Goal: Task Accomplishment & Management: Complete application form

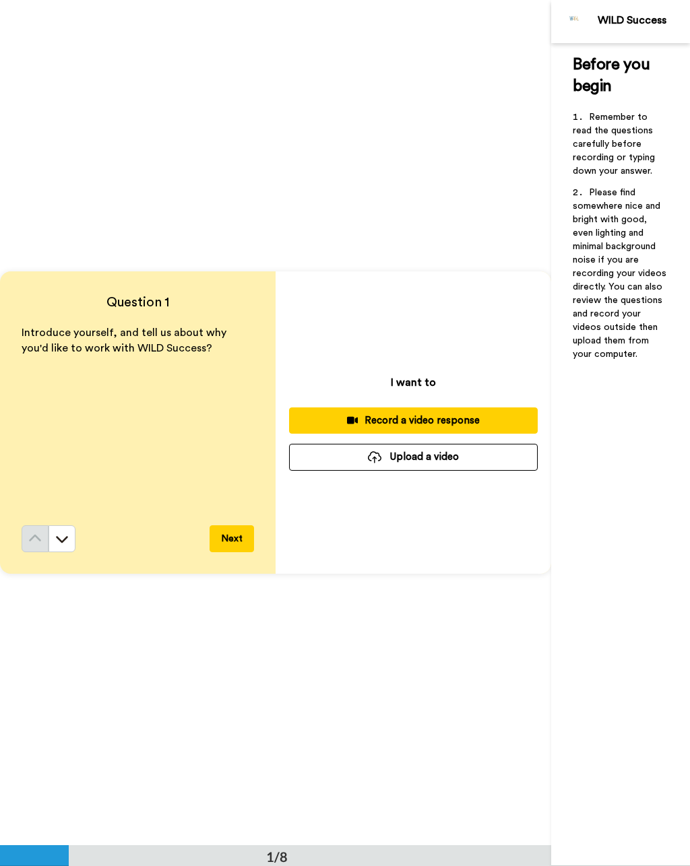
click at [453, 422] on div "Record a video response" at bounding box center [413, 421] width 227 height 14
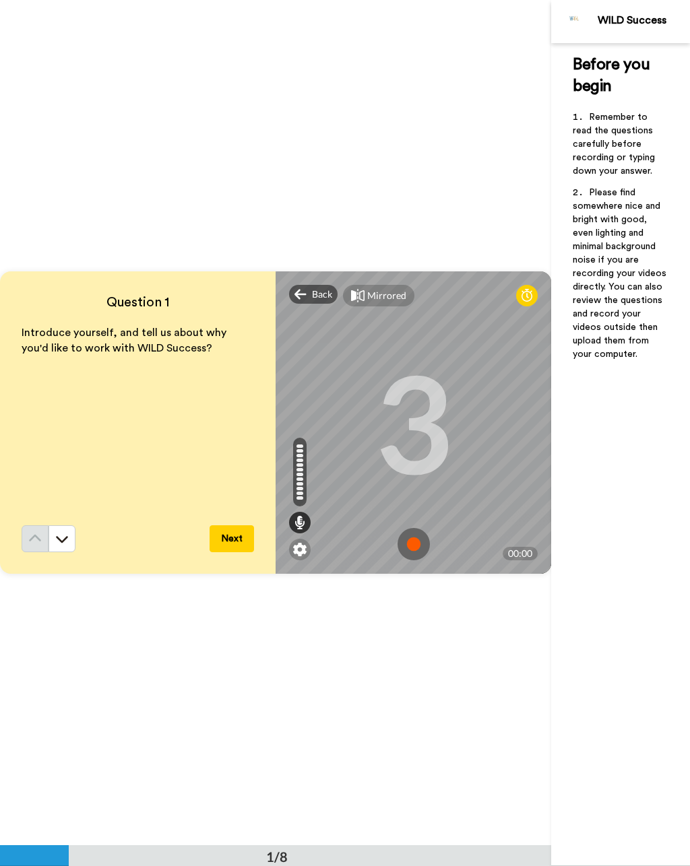
click at [411, 543] on img at bounding box center [413, 544] width 32 height 32
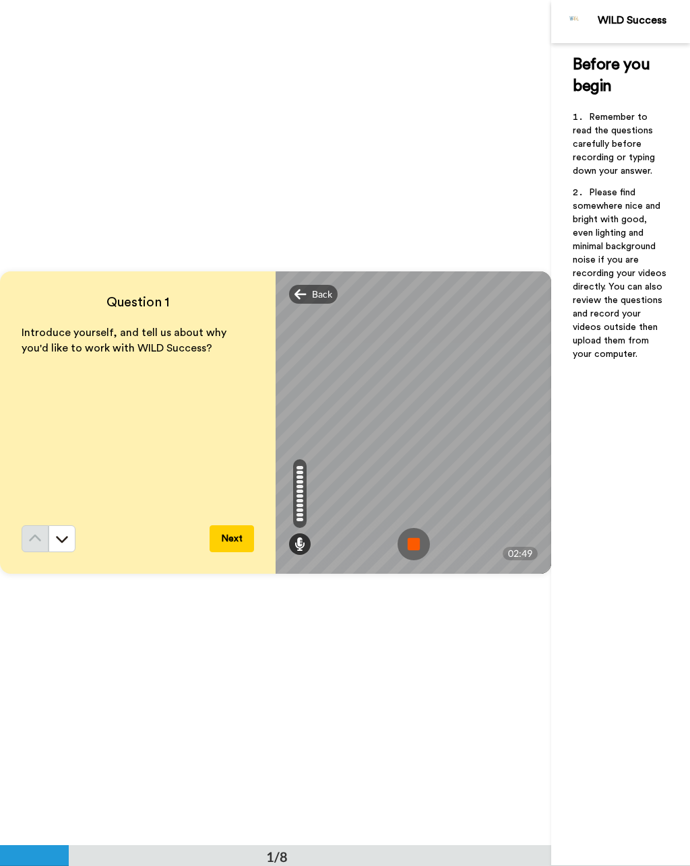
click at [417, 543] on img at bounding box center [413, 544] width 32 height 32
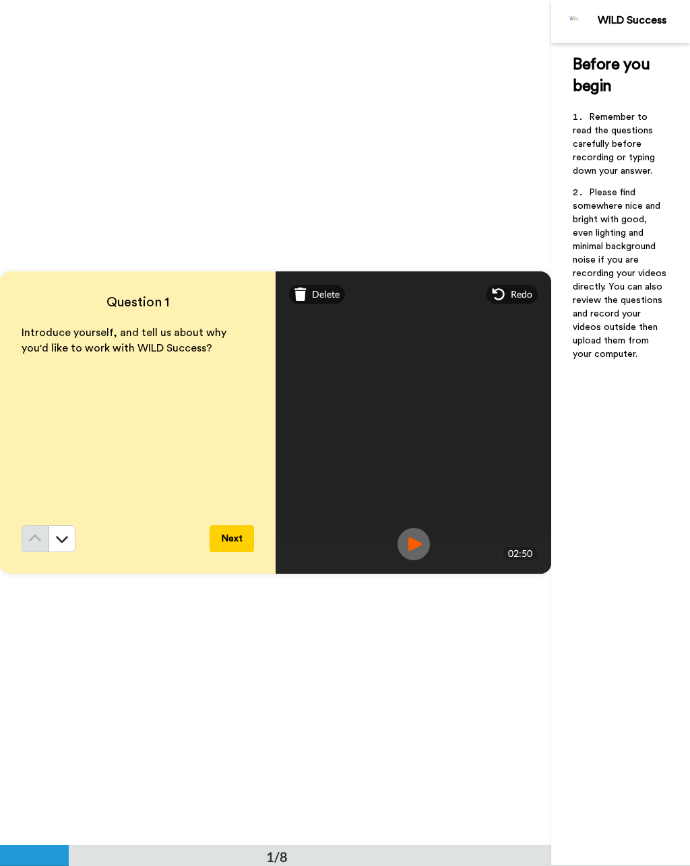
click at [231, 546] on button "Next" at bounding box center [231, 538] width 44 height 27
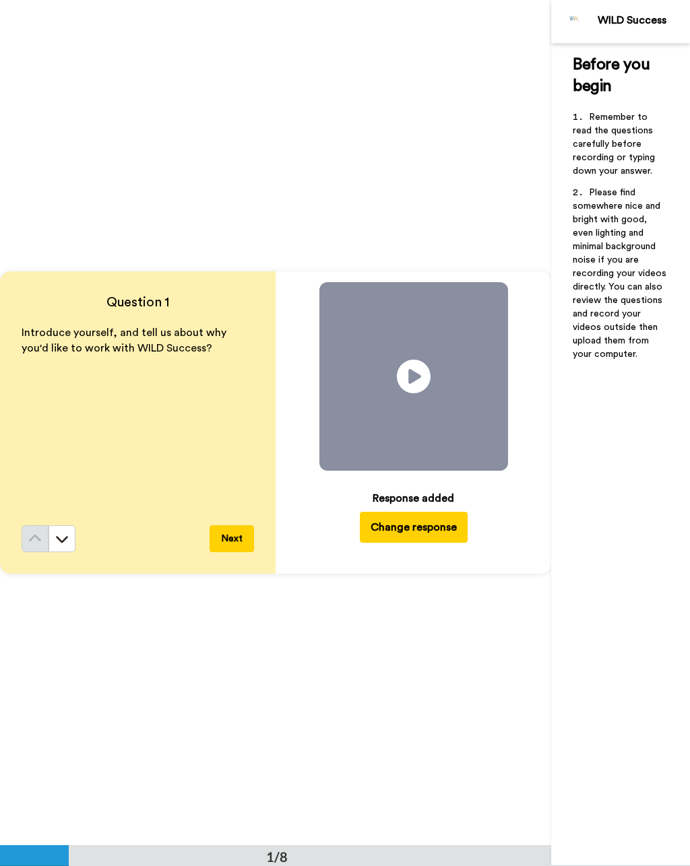
scroll to position [845, 0]
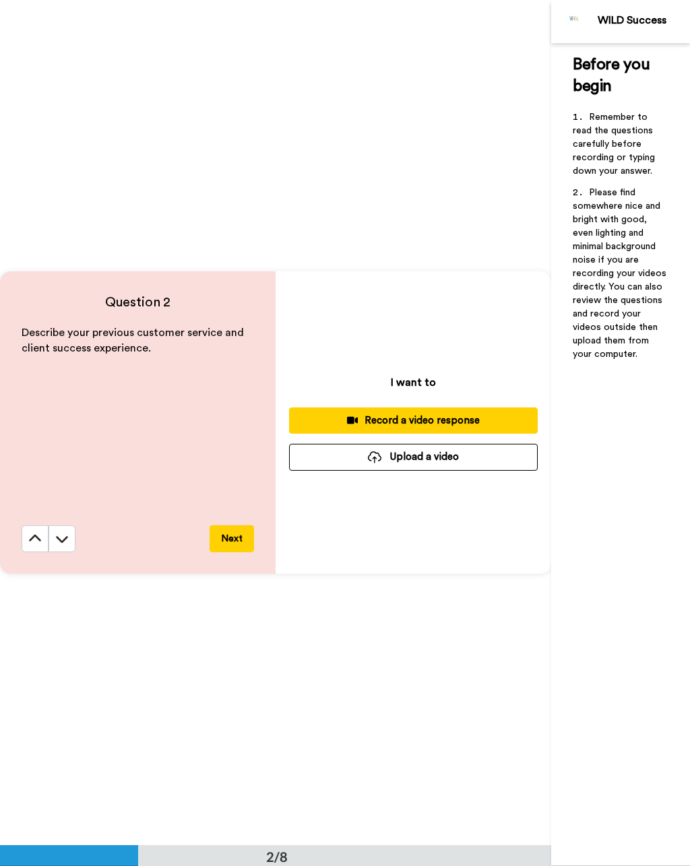
click at [492, 418] on div "Record a video response" at bounding box center [413, 421] width 227 height 14
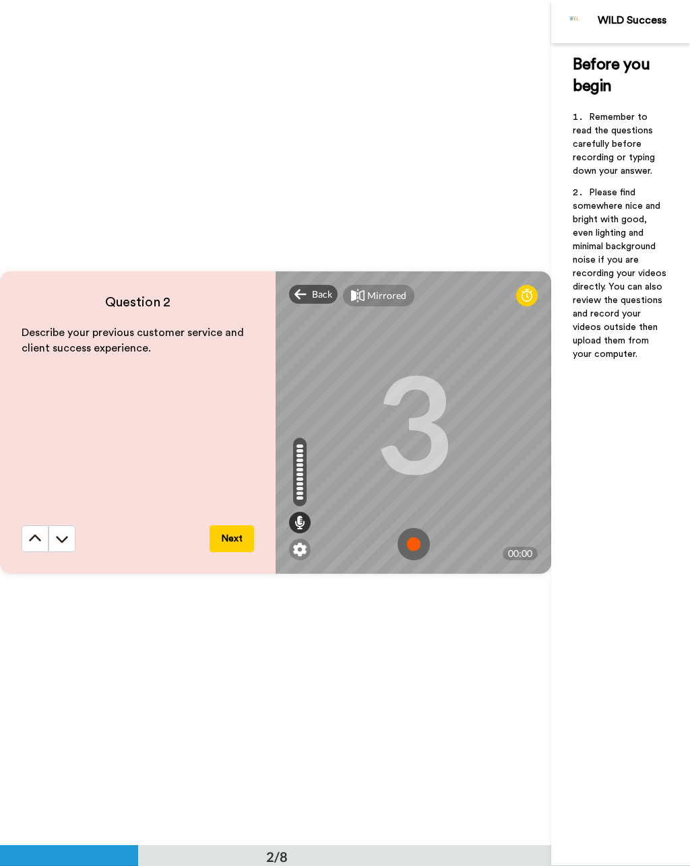
click at [414, 538] on img at bounding box center [413, 544] width 32 height 32
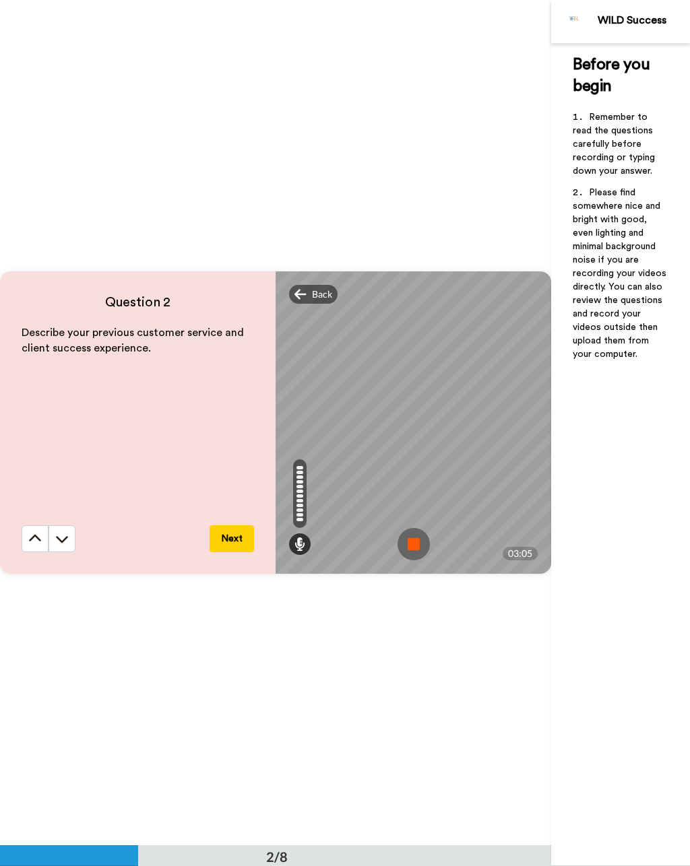
click at [426, 542] on img at bounding box center [413, 544] width 32 height 32
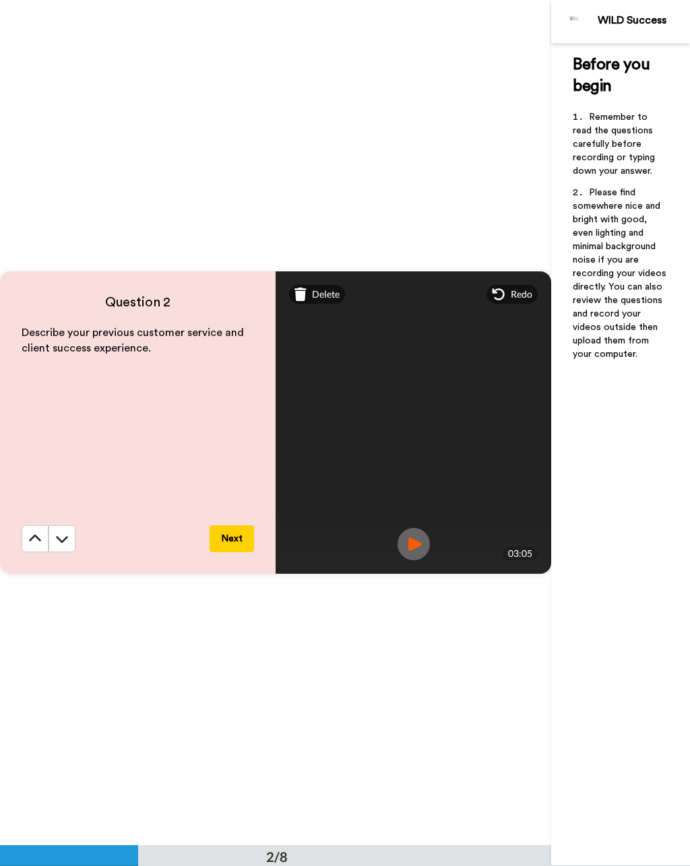
click at [234, 535] on button "Next" at bounding box center [231, 538] width 44 height 27
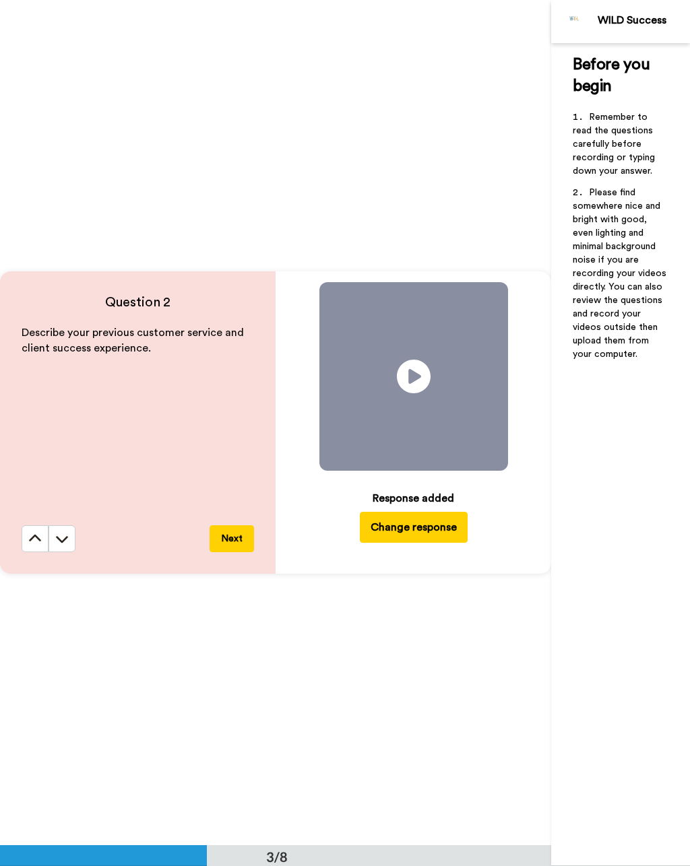
scroll to position [1691, 0]
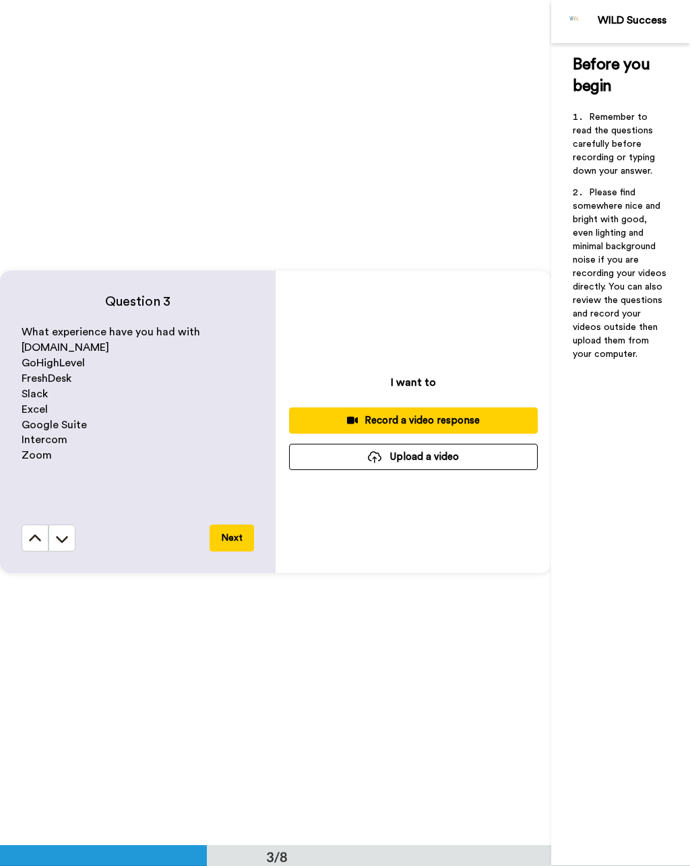
click at [481, 416] on div "Record a video response" at bounding box center [413, 421] width 227 height 14
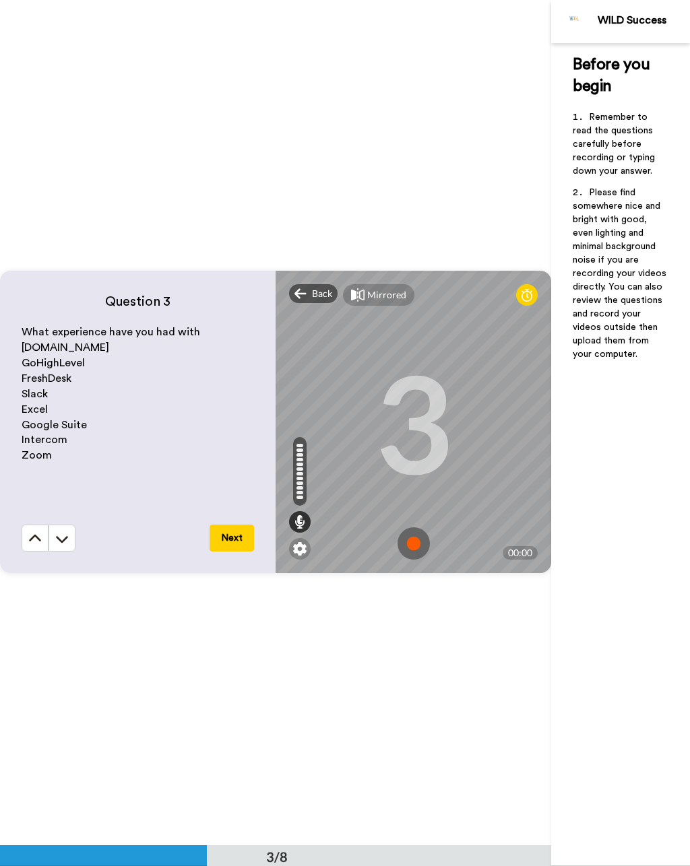
click at [417, 536] on img at bounding box center [413, 543] width 32 height 32
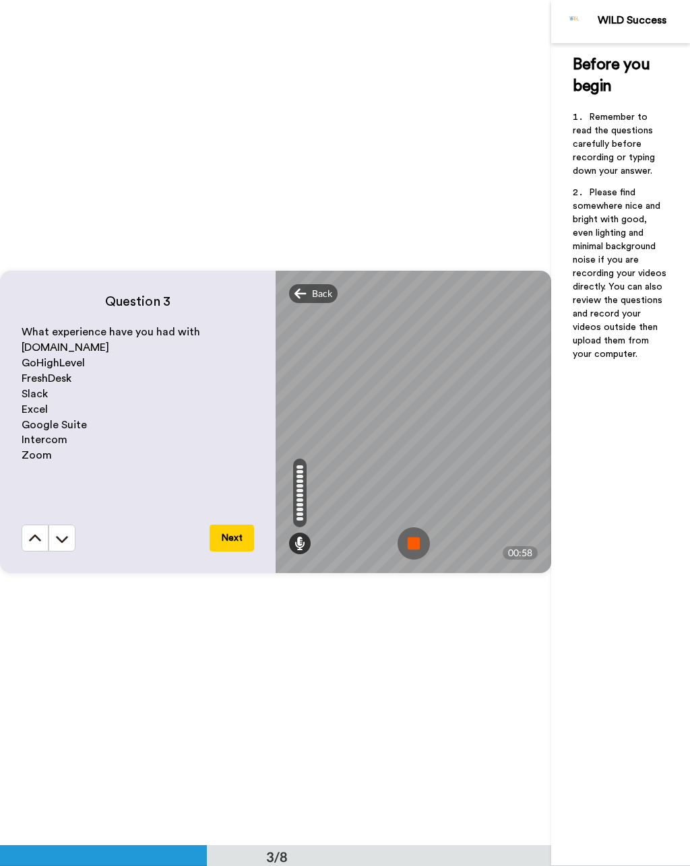
click at [418, 545] on img at bounding box center [413, 543] width 32 height 32
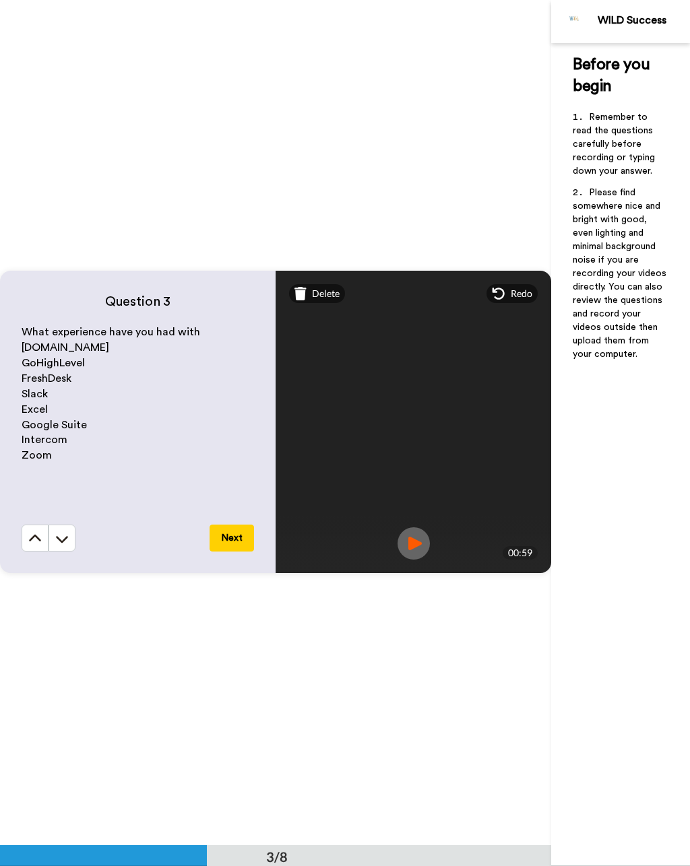
click at [238, 540] on button "Next" at bounding box center [231, 538] width 44 height 27
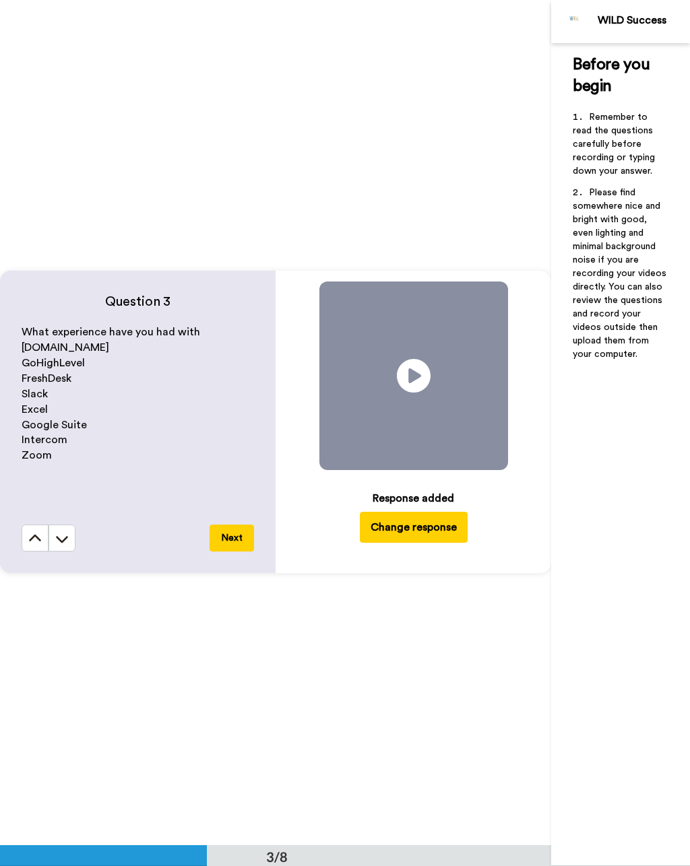
scroll to position [2536, 0]
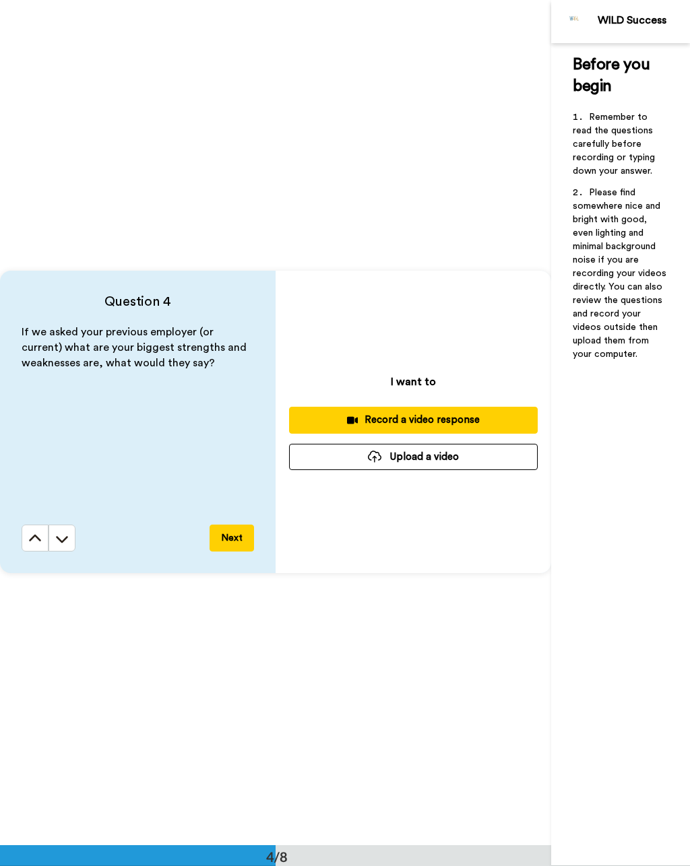
click at [449, 417] on div "Record a video response" at bounding box center [413, 420] width 227 height 14
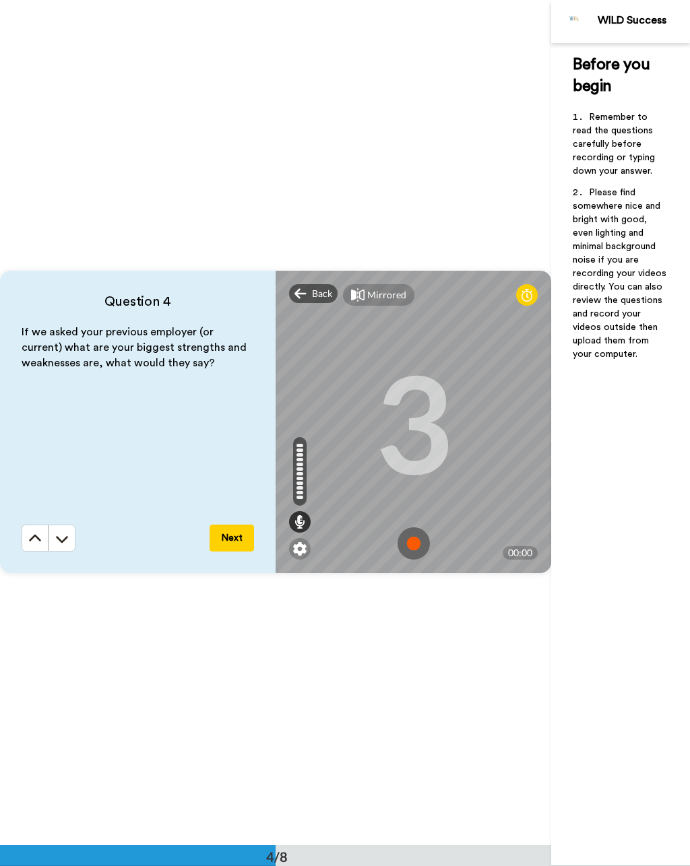
click at [417, 537] on img at bounding box center [413, 543] width 32 height 32
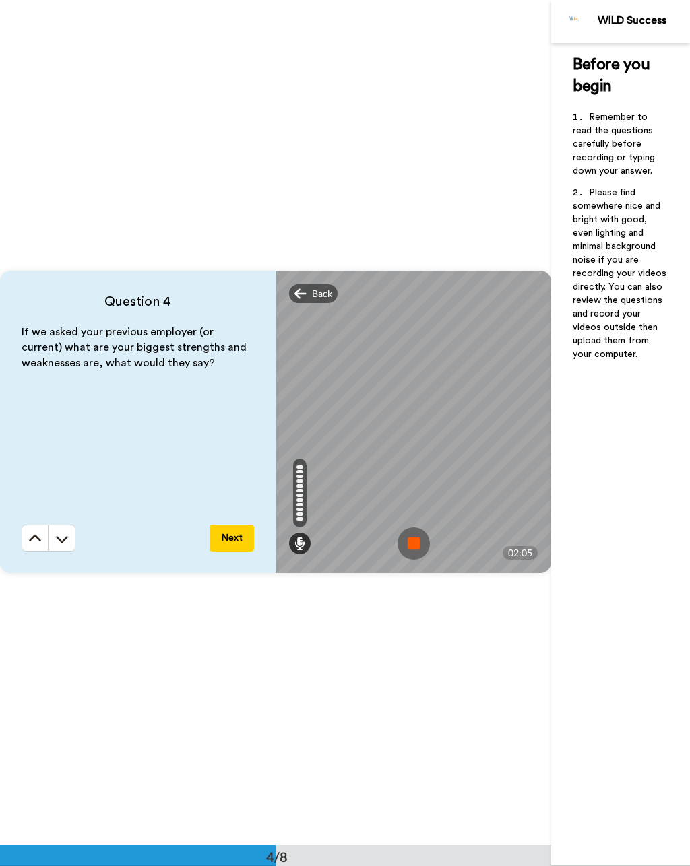
click at [407, 554] on img at bounding box center [413, 543] width 32 height 32
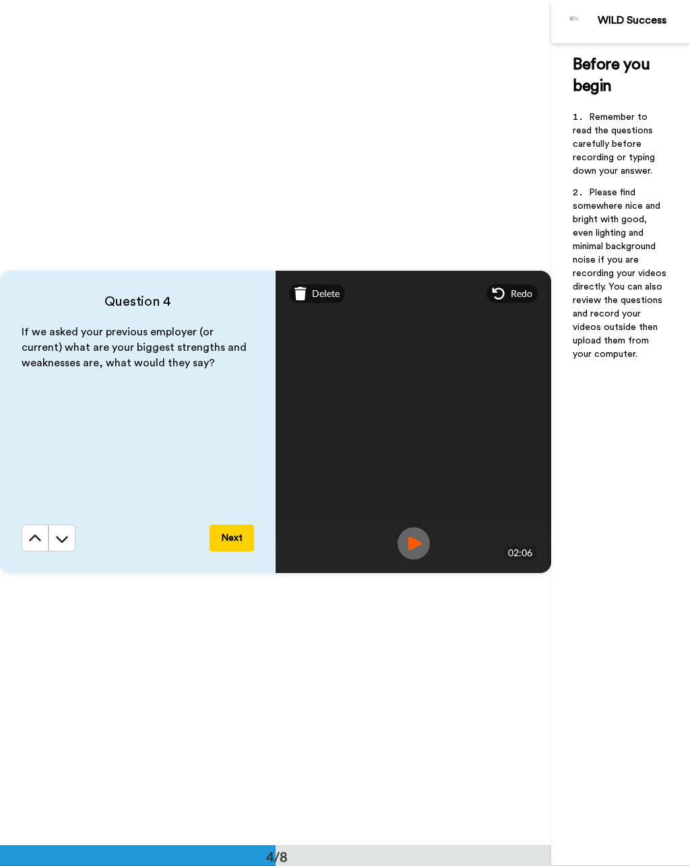
click at [229, 565] on div "Question 4 If we asked your previous employer (or current) what are your bigges…" at bounding box center [137, 422] width 275 height 302
click at [232, 527] on button "Next" at bounding box center [231, 538] width 44 height 27
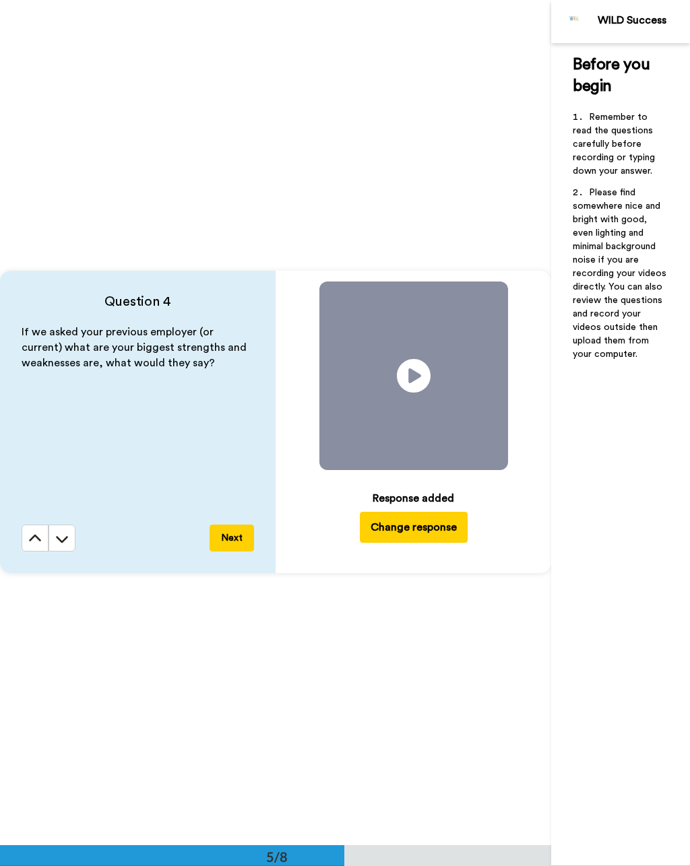
scroll to position [3381, 0]
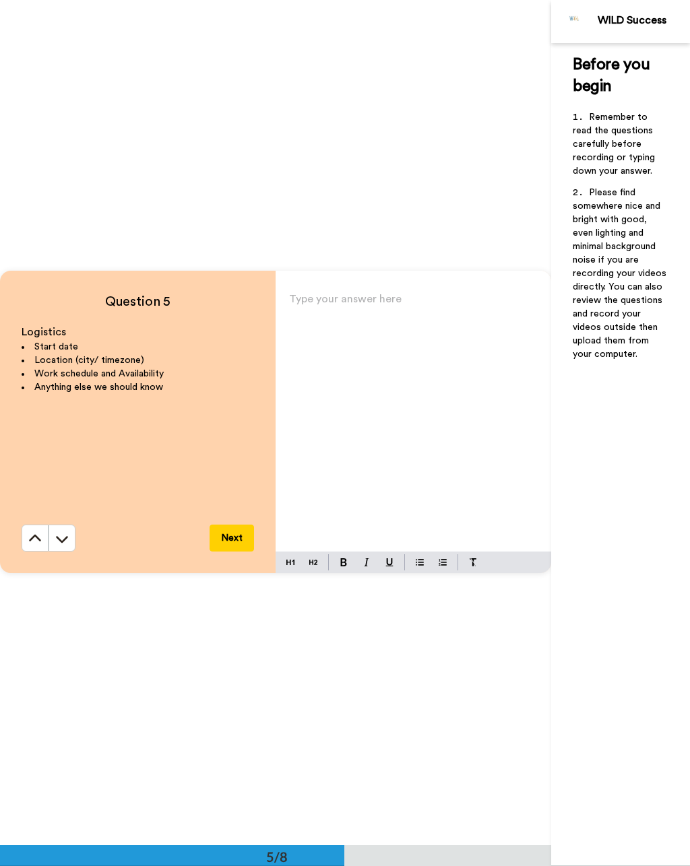
click at [418, 351] on div "Type your answer here ﻿" at bounding box center [412, 421] width 275 height 262
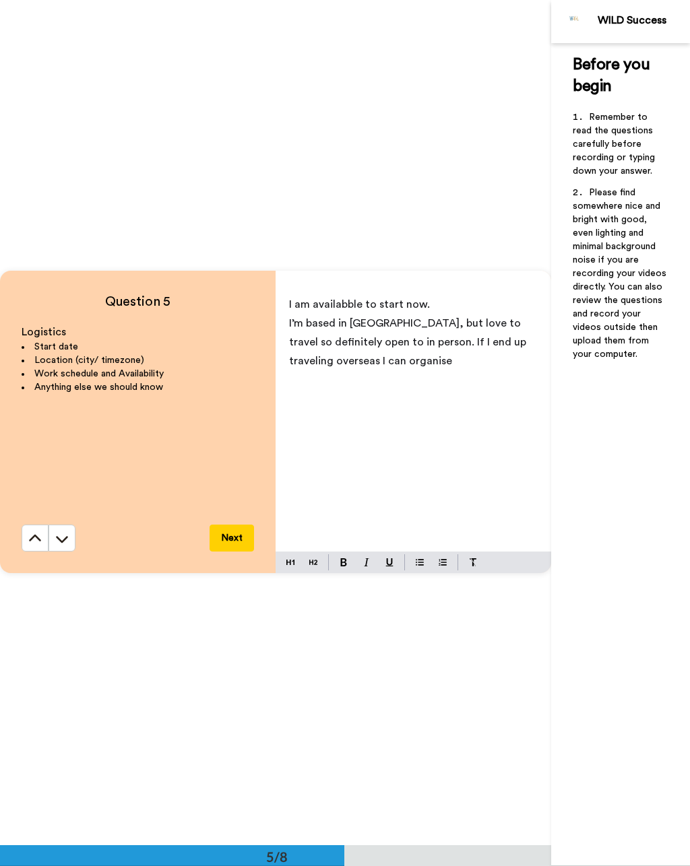
click at [384, 346] on span "I’m based in [GEOGRAPHIC_DATA], but love to travel so definitely open to in per…" at bounding box center [409, 342] width 240 height 48
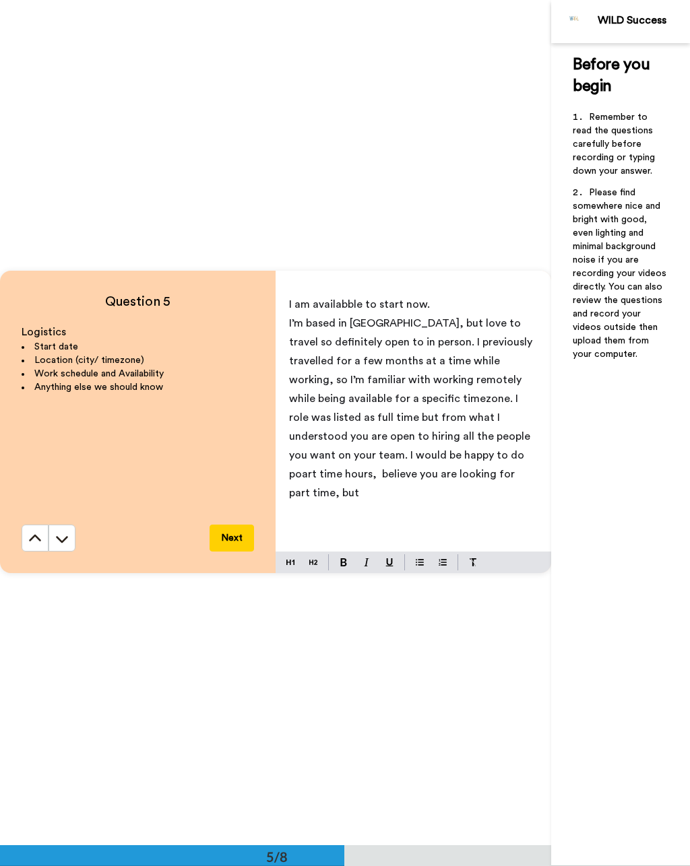
click at [360, 453] on span "I’m based in [GEOGRAPHIC_DATA], but love to travel so definitely open to in per…" at bounding box center [412, 408] width 246 height 181
click at [433, 455] on span "I’m based in [GEOGRAPHIC_DATA], but love to travel so definitely open to in per…" at bounding box center [412, 408] width 246 height 181
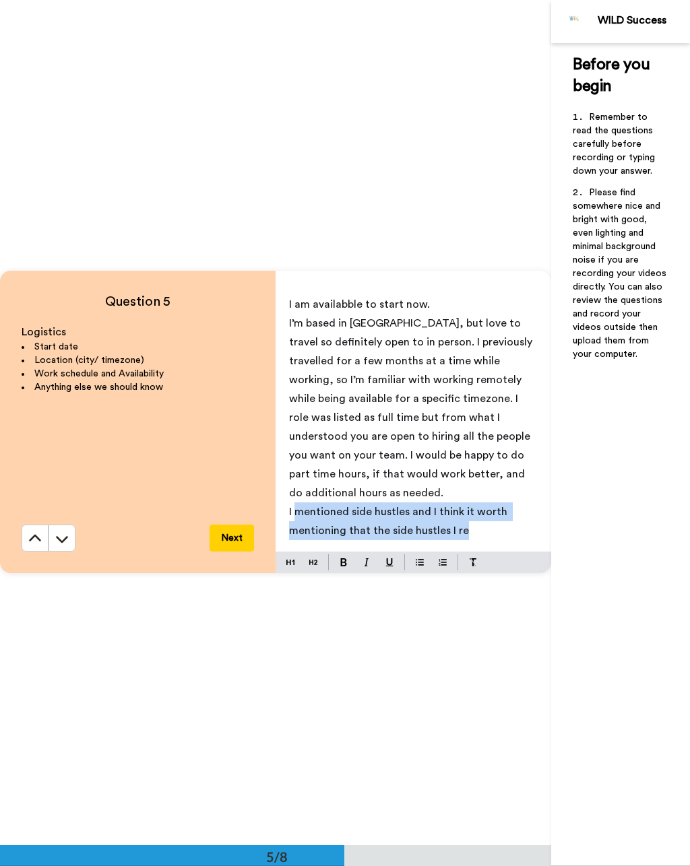
drag, startPoint x: 465, startPoint y: 512, endPoint x: 294, endPoint y: 494, distance: 172.1
click at [295, 502] on p "I mentioned side hustles and I think it worth mentioning that the side hustles …" at bounding box center [413, 521] width 249 height 38
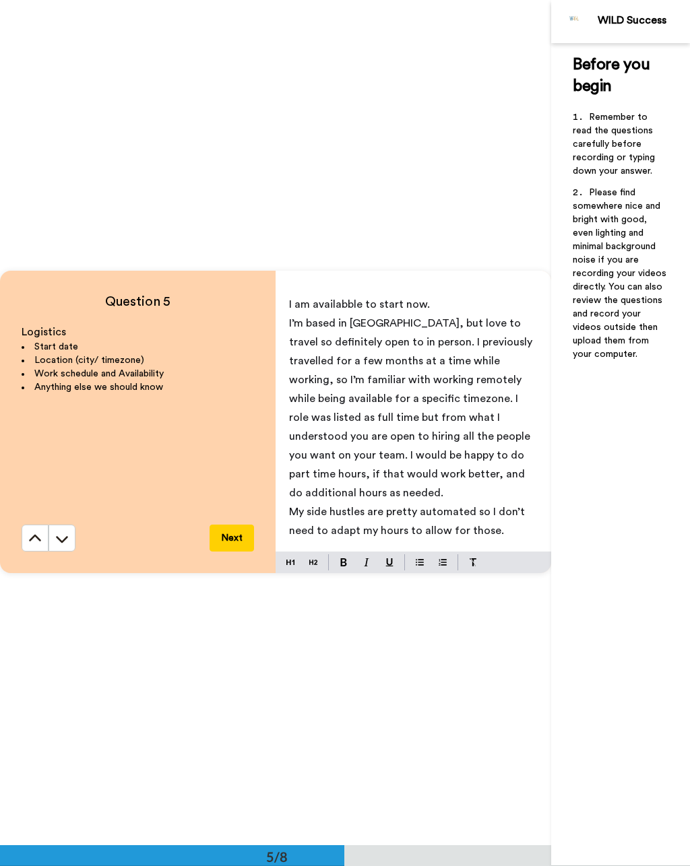
click at [396, 323] on span "I’m based in [GEOGRAPHIC_DATA], but love to travel so definitely open to in per…" at bounding box center [412, 408] width 246 height 181
click at [375, 336] on span "I’m based in [GEOGRAPHIC_DATA] and love to travel so definitely open to in pers…" at bounding box center [412, 408] width 246 height 181
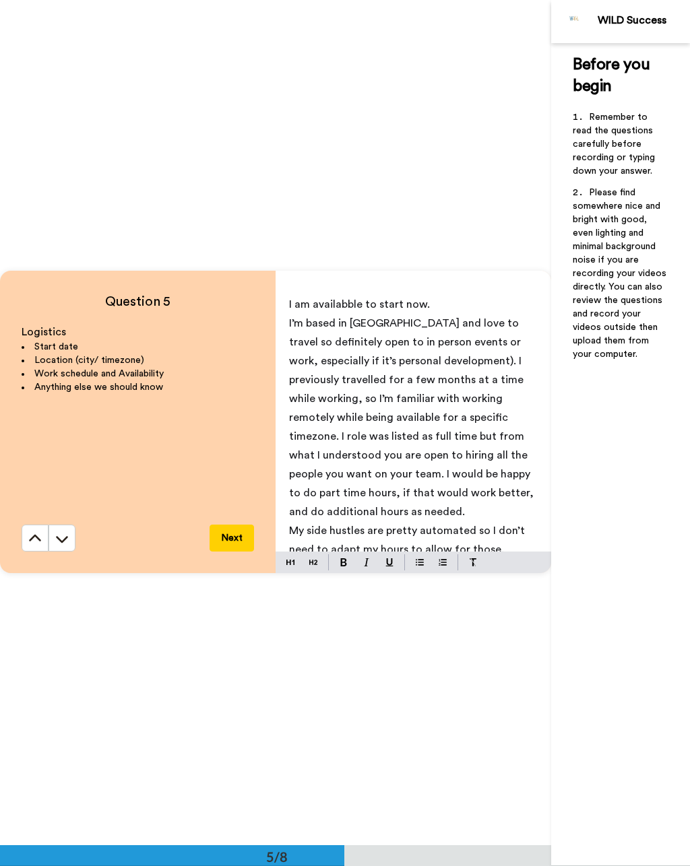
click at [454, 346] on span "I’m based in [GEOGRAPHIC_DATA] and love to travel so definitely open to in pers…" at bounding box center [412, 417] width 247 height 199
click at [396, 355] on span "I’m based in [GEOGRAPHIC_DATA] and love to travel so definitely open to in pers…" at bounding box center [412, 417] width 247 height 199
click at [231, 547] on button "Next" at bounding box center [231, 538] width 44 height 27
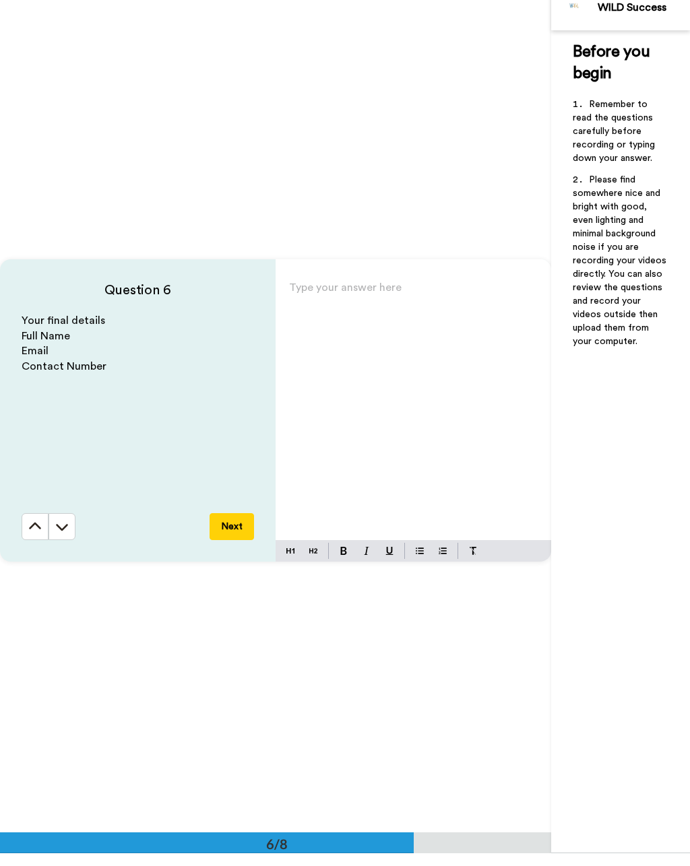
scroll to position [4226, 0]
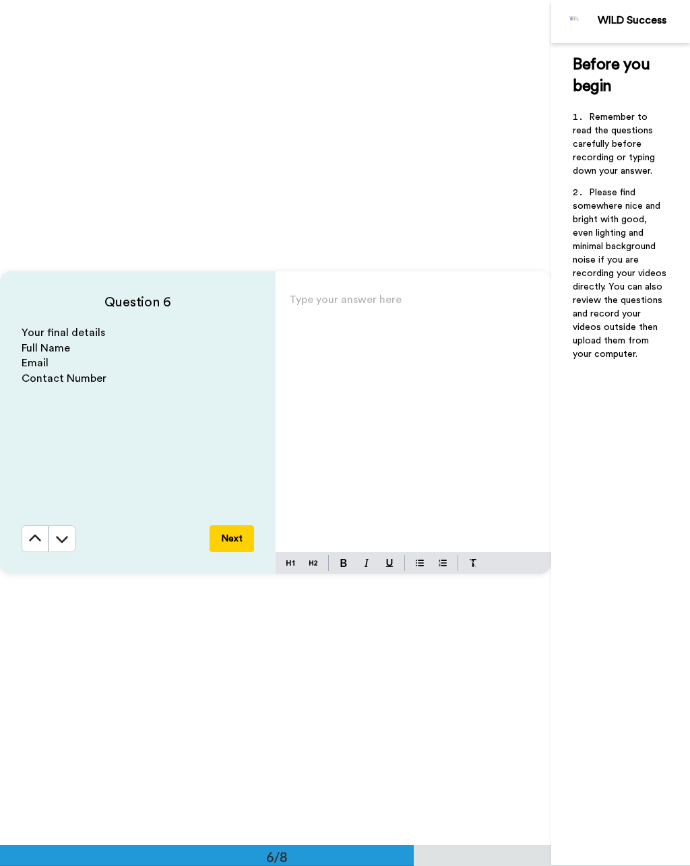
click at [359, 461] on div "Type your answer here ﻿" at bounding box center [412, 421] width 275 height 262
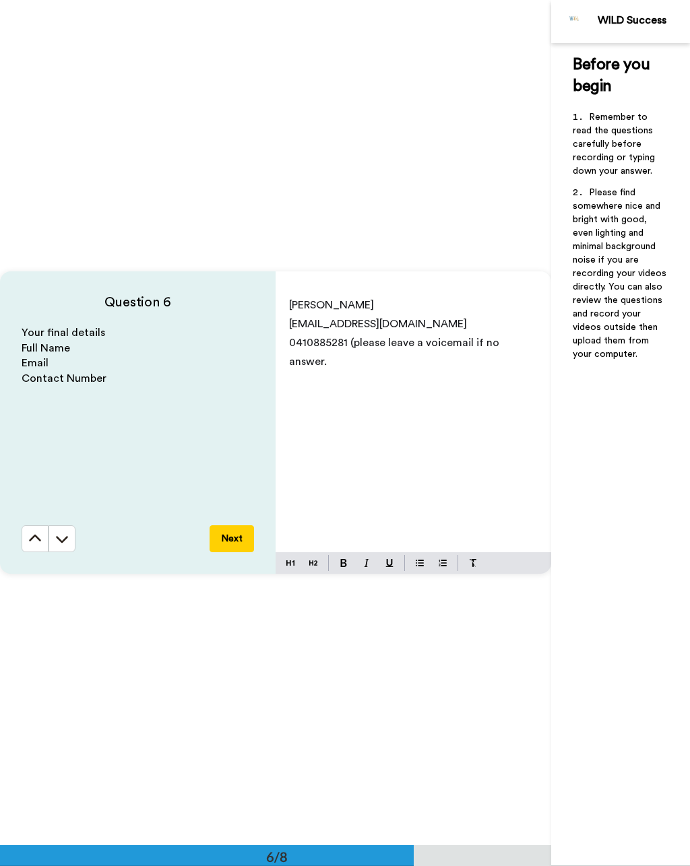
click at [352, 341] on span "0410885281 (please leave a voicemail if no answer." at bounding box center [395, 352] width 213 height 30
click at [239, 540] on button "Next" at bounding box center [231, 538] width 44 height 27
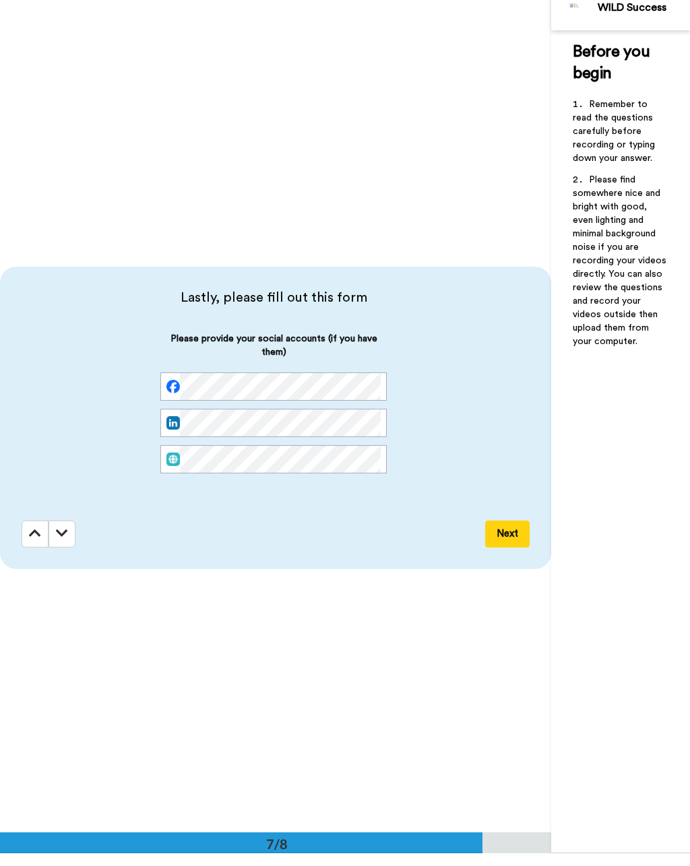
scroll to position [5071, 0]
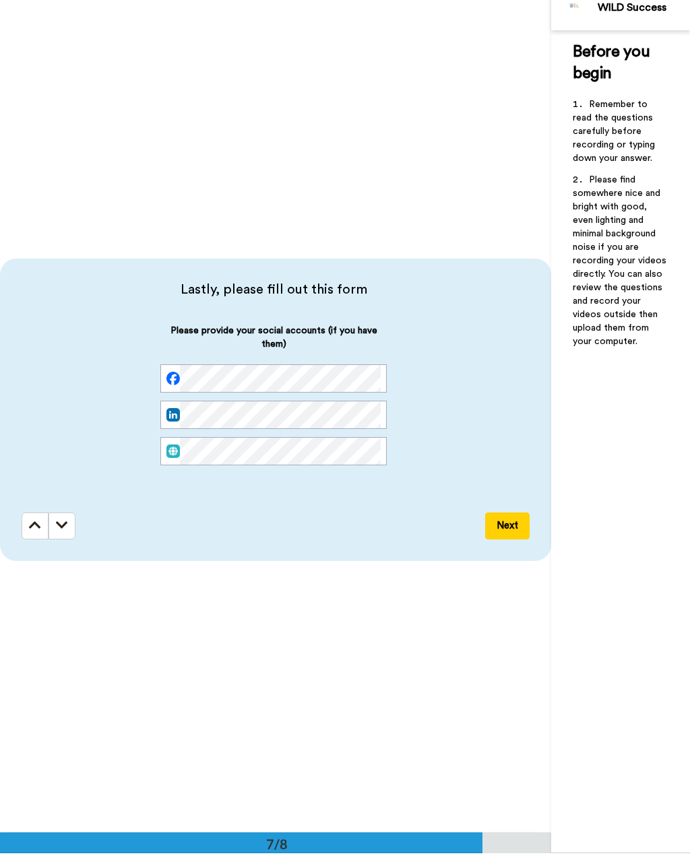
click at [169, 377] on div at bounding box center [273, 391] width 226 height 28
click at [123, 376] on div "Please provide your social accounts (if you have them)" at bounding box center [274, 418] width 504 height 163
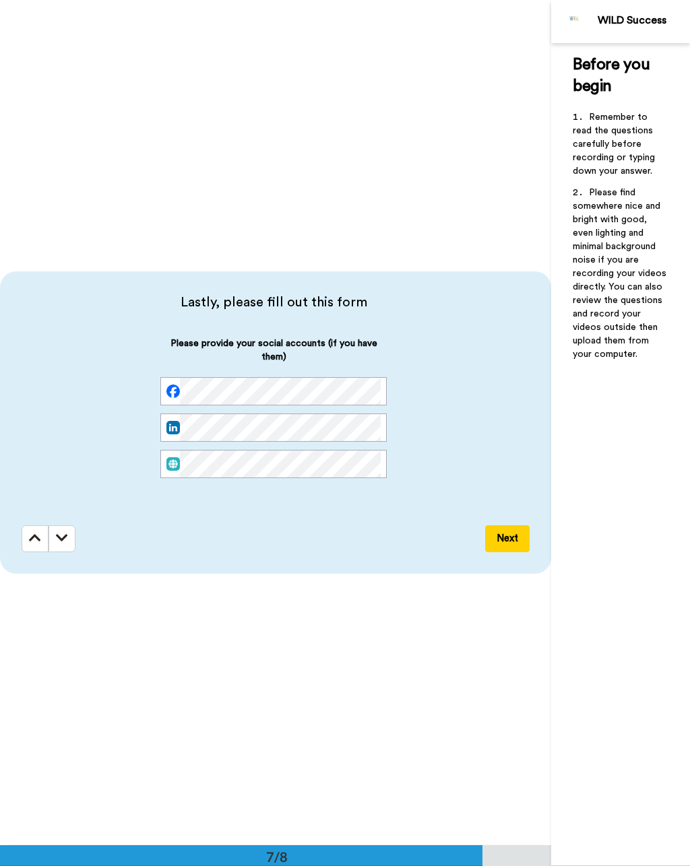
click at [519, 539] on button "Next" at bounding box center [507, 538] width 44 height 27
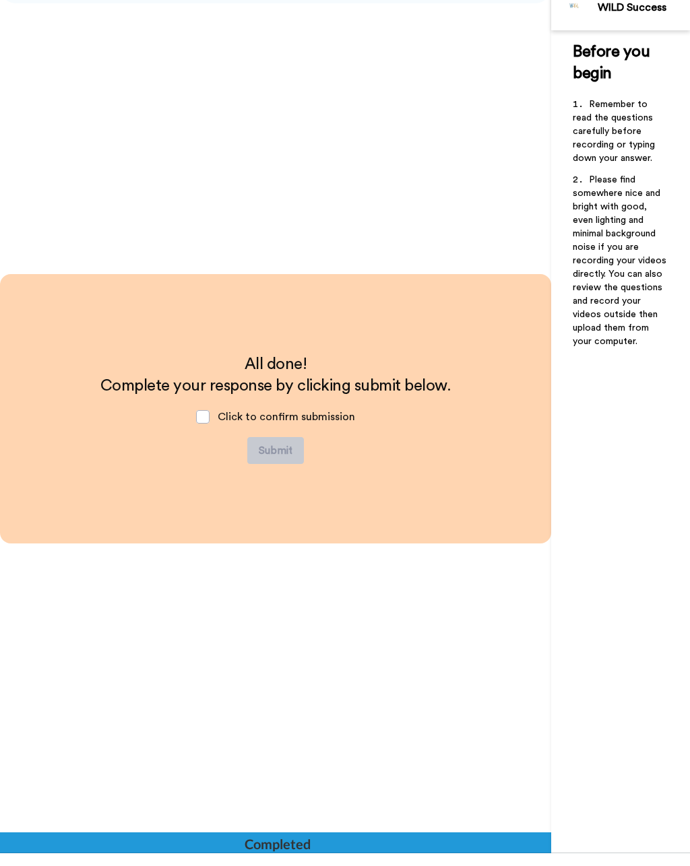
scroll to position [5629, 0]
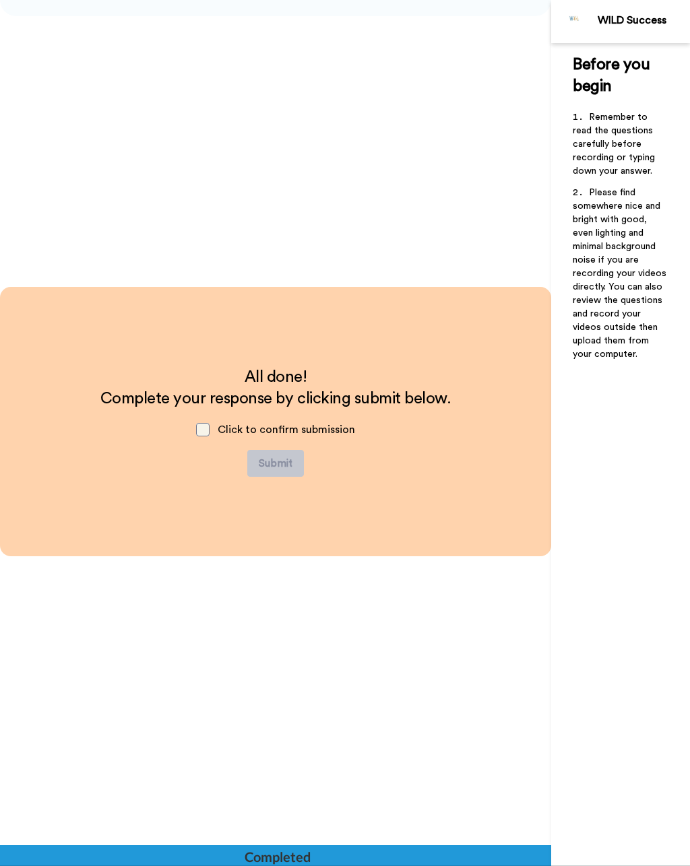
click at [207, 436] on span at bounding box center [202, 429] width 13 height 13
click at [275, 459] on button "Submit" at bounding box center [275, 463] width 57 height 27
